Goal: Information Seeking & Learning: Understand process/instructions

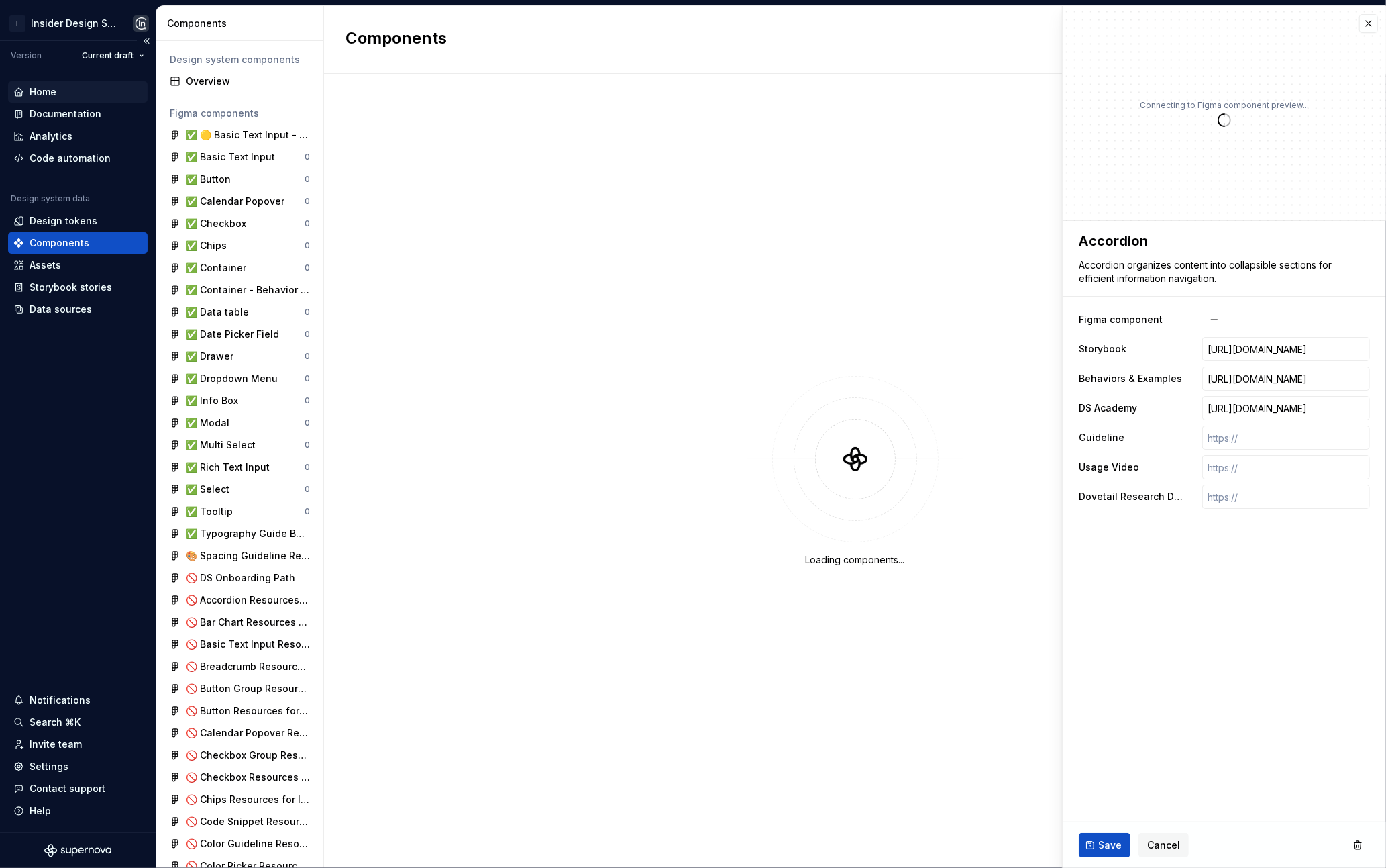
click at [65, 100] on div "Home" at bounding box center [77, 92] width 139 height 22
click at [65, 108] on div "Documentation" at bounding box center [65, 114] width 72 height 14
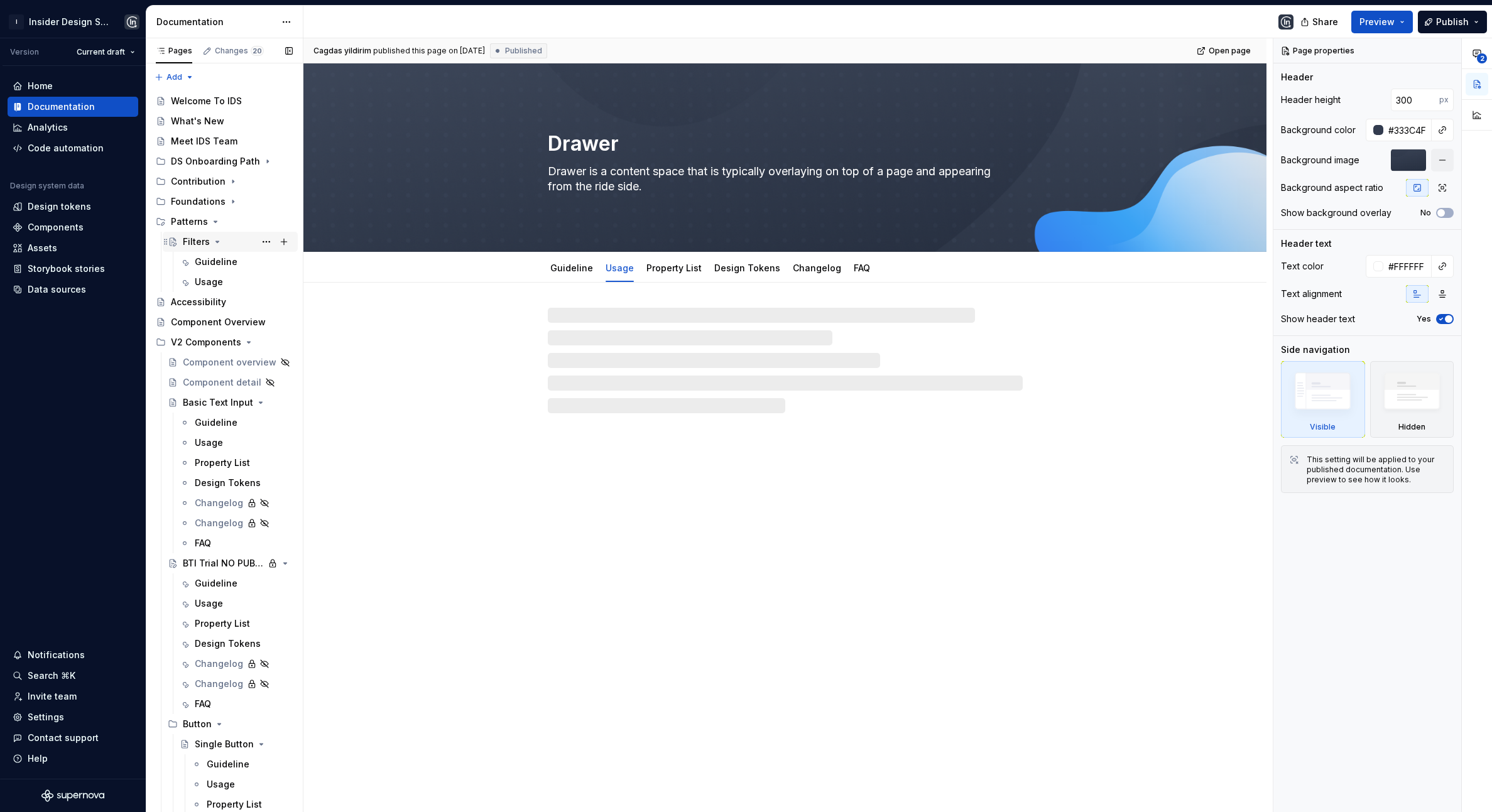
click at [189, 245] on div "Filters" at bounding box center [196, 242] width 27 height 13
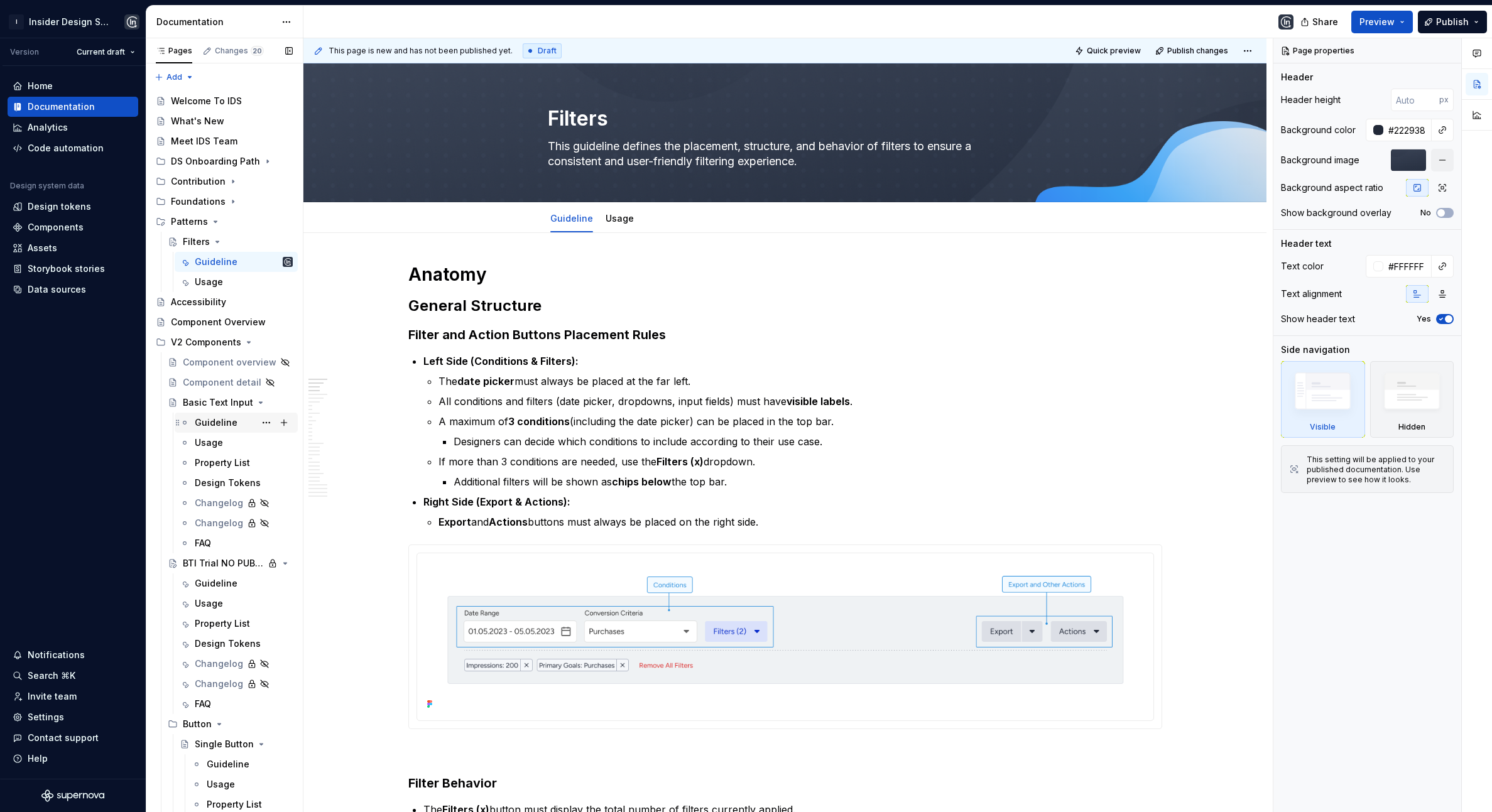
click at [207, 423] on div "Guideline" at bounding box center [216, 422] width 43 height 13
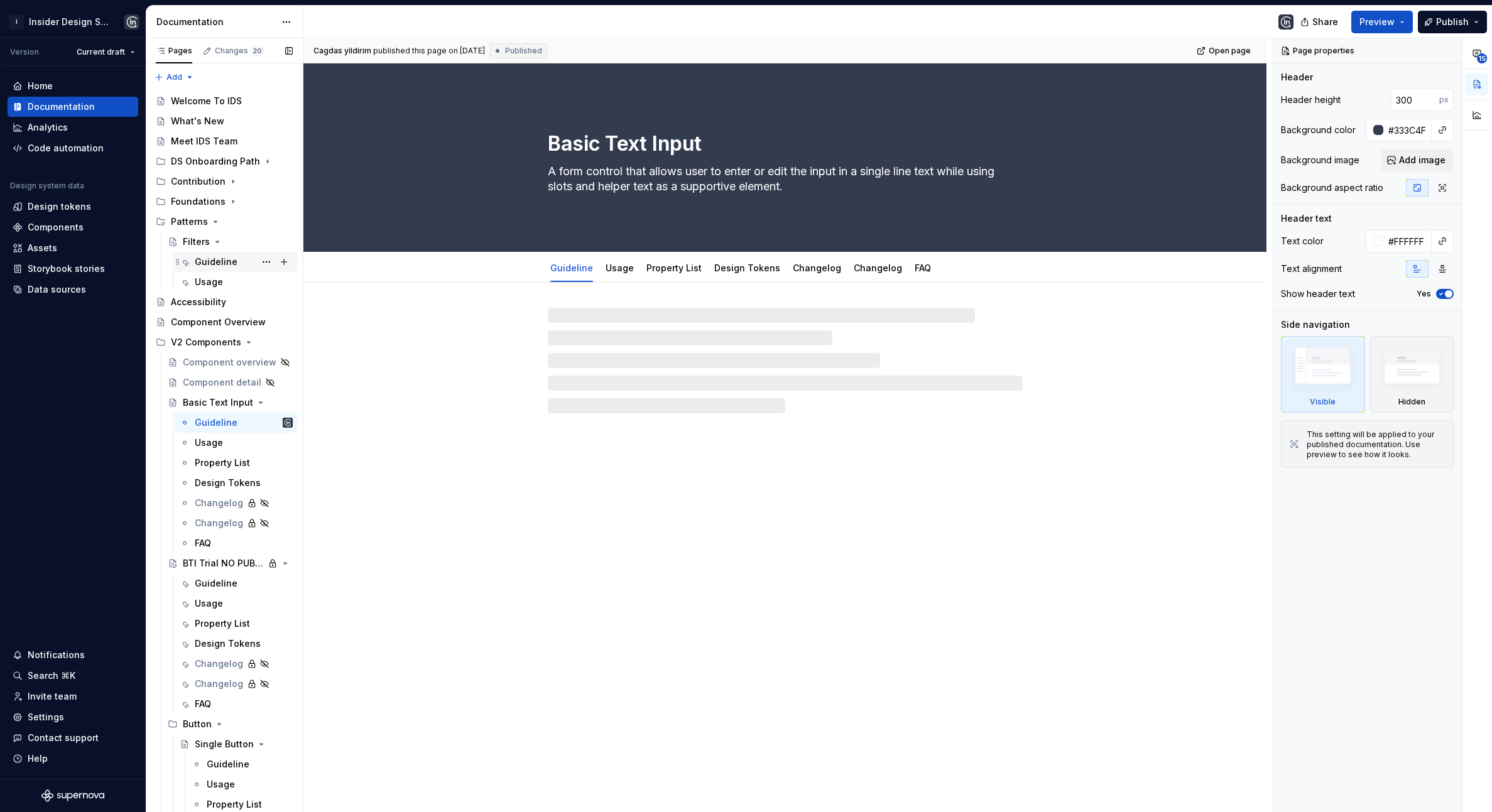
click at [216, 264] on div "Guideline" at bounding box center [216, 262] width 43 height 13
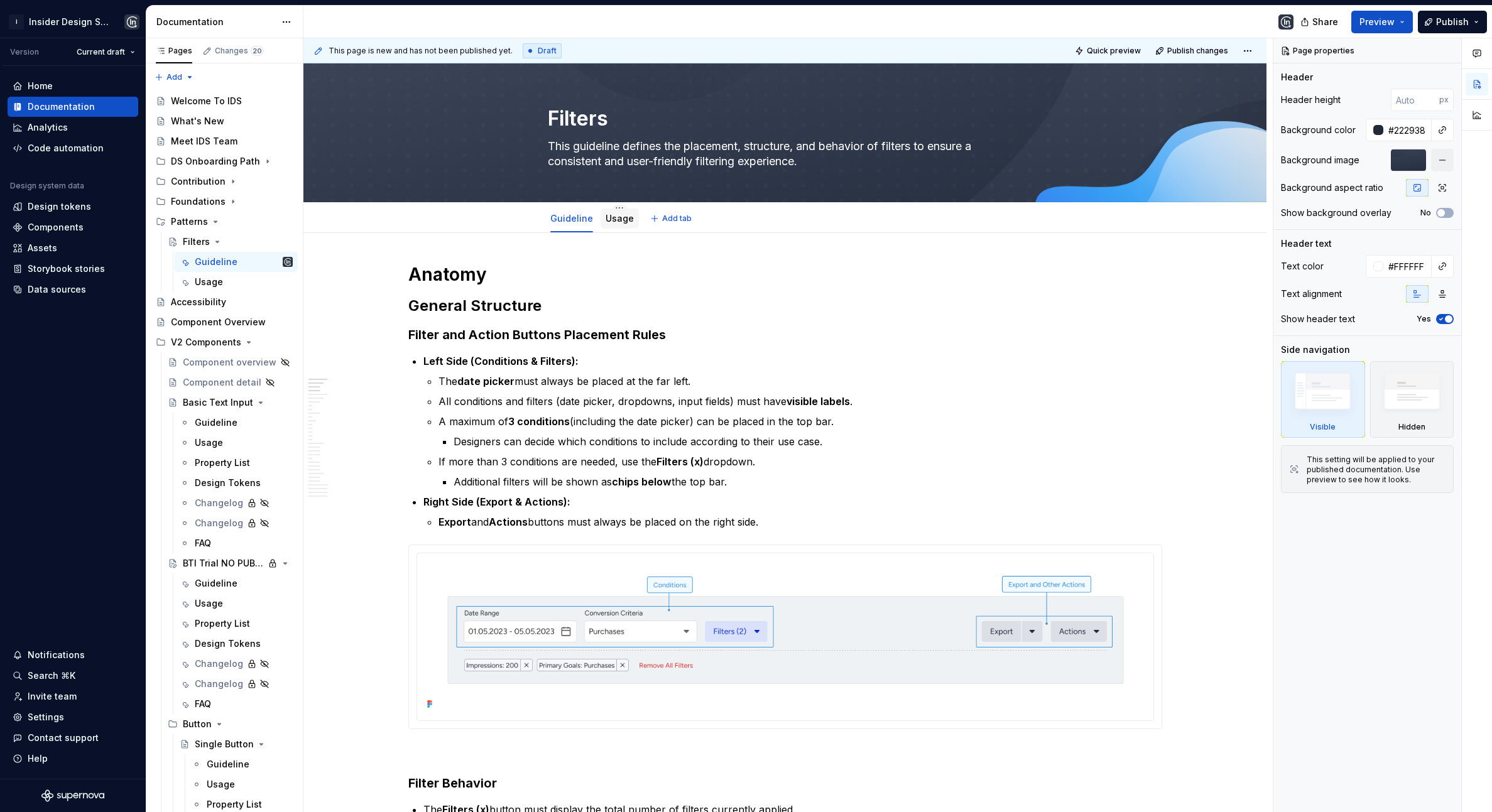
click at [623, 216] on link "Usage" at bounding box center [620, 218] width 28 height 10
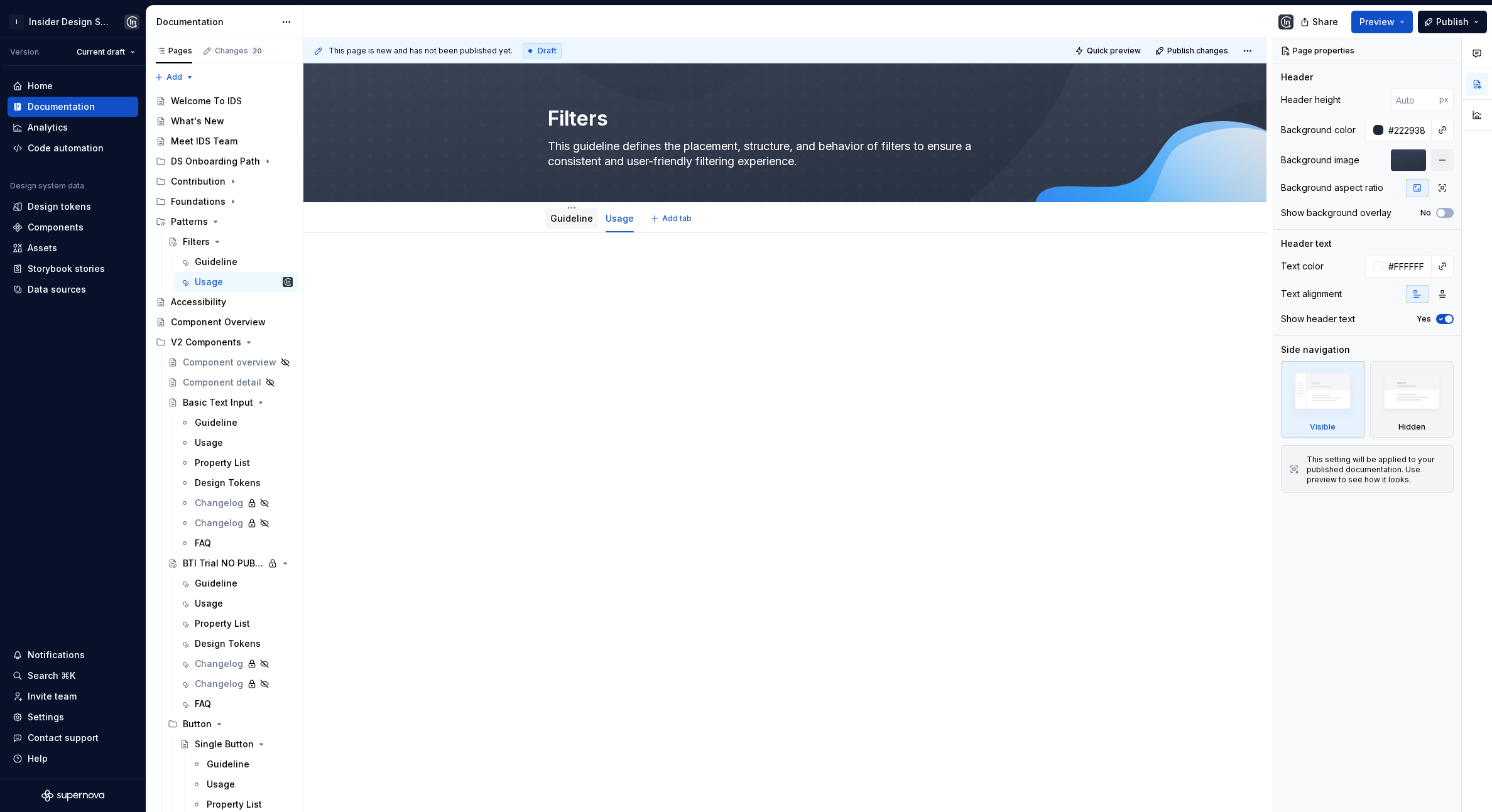
click at [572, 220] on link "Guideline" at bounding box center [571, 218] width 43 height 10
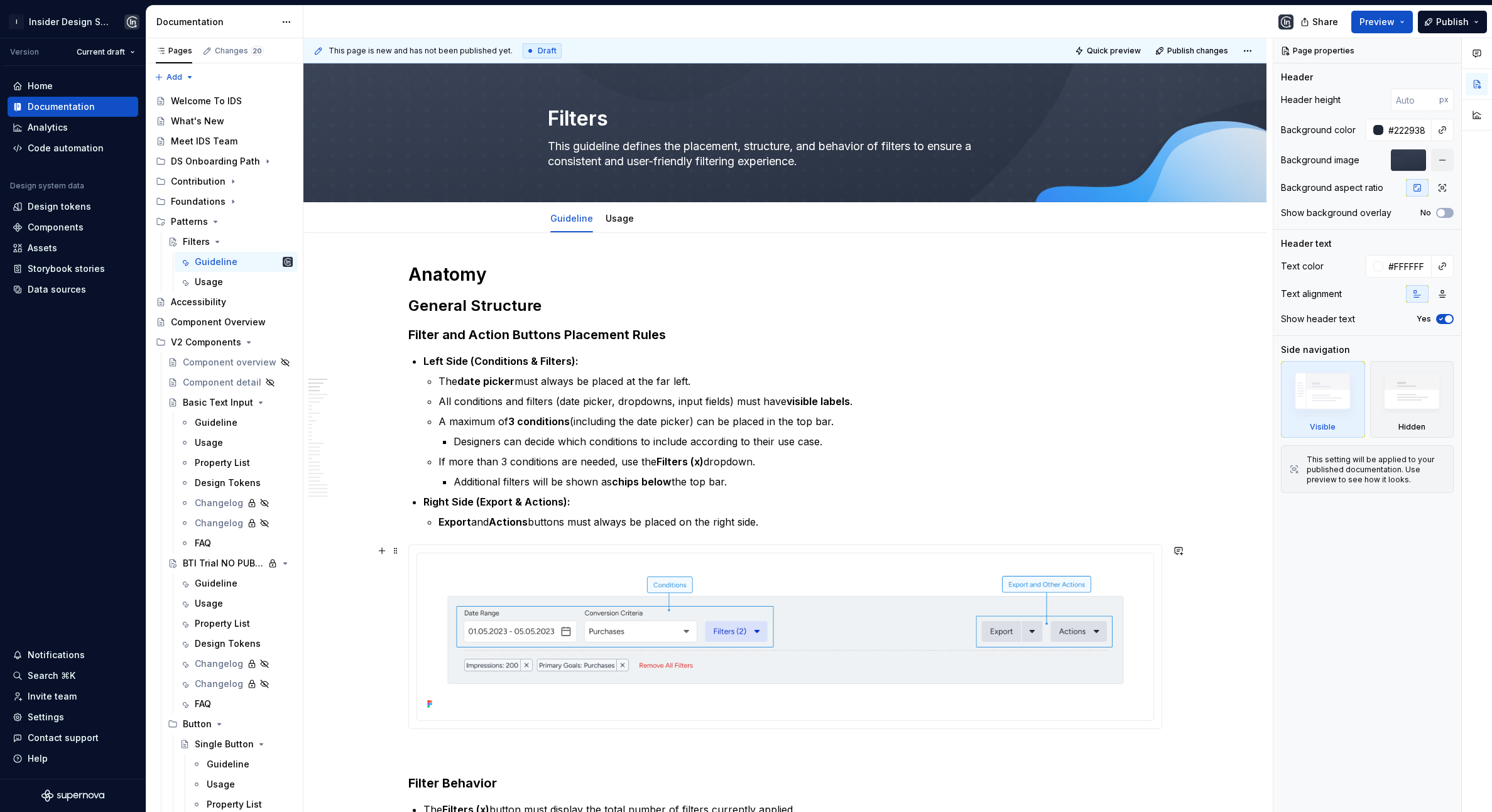
type textarea "*"
